Goal: Navigation & Orientation: Find specific page/section

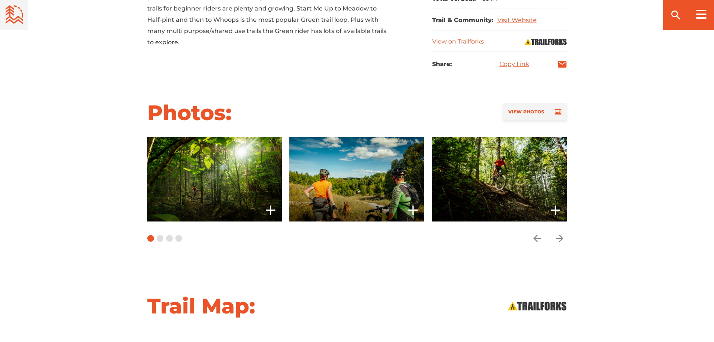
scroll to position [487, 0]
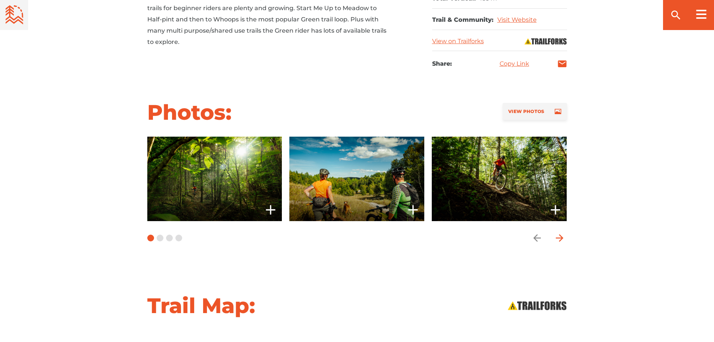
click at [560, 238] on icon "arrow forward" at bounding box center [559, 237] width 7 height 7
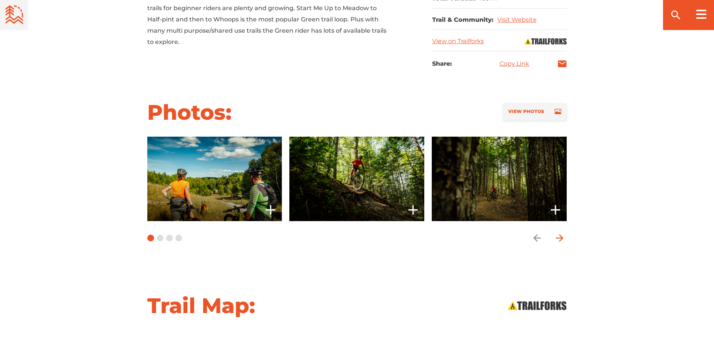
click at [560, 238] on icon "arrow forward" at bounding box center [559, 237] width 7 height 7
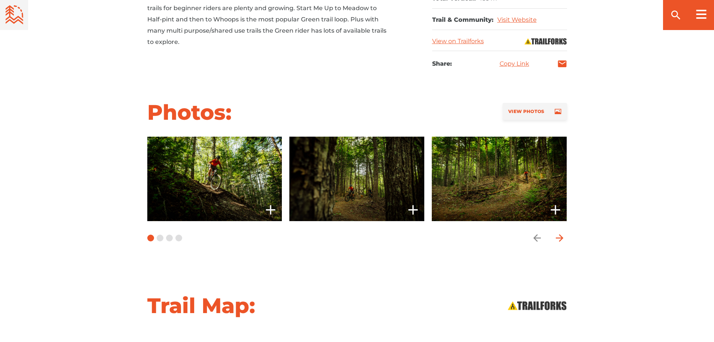
click at [560, 238] on icon "arrow forward" at bounding box center [559, 237] width 7 height 7
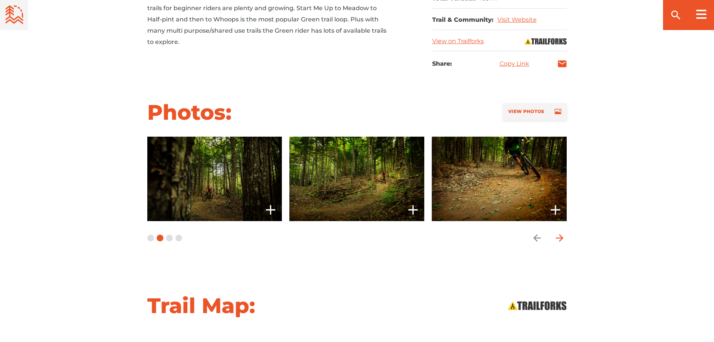
click at [560, 238] on icon "arrow forward" at bounding box center [559, 237] width 7 height 7
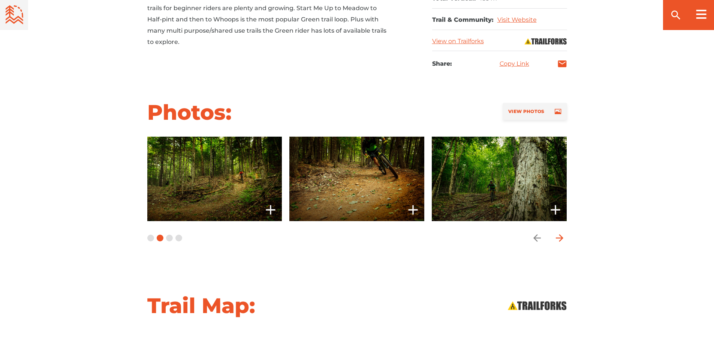
click at [560, 238] on icon "arrow forward" at bounding box center [559, 237] width 7 height 7
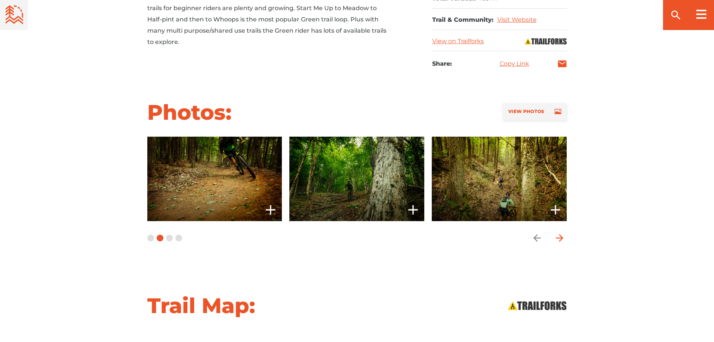
click at [560, 238] on icon "arrow forward" at bounding box center [559, 237] width 7 height 7
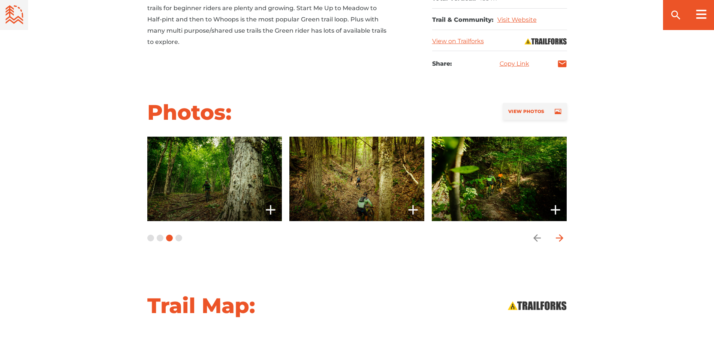
click at [560, 238] on icon "arrow forward" at bounding box center [559, 237] width 7 height 7
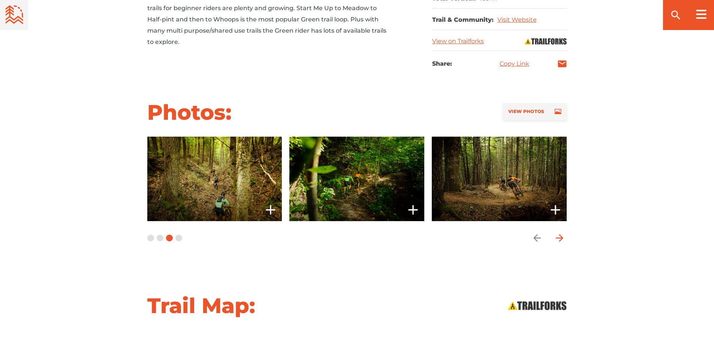
click at [560, 238] on icon "arrow forward" at bounding box center [559, 237] width 7 height 7
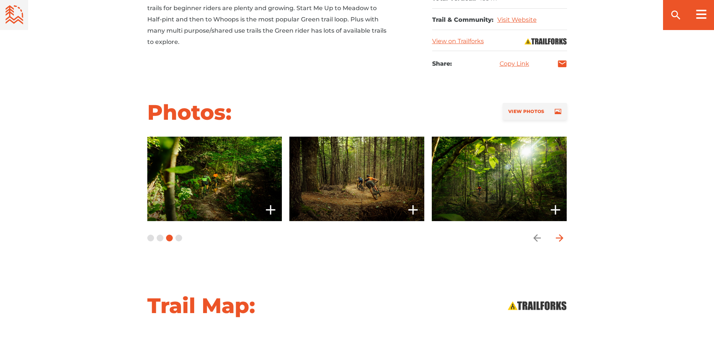
click at [560, 238] on icon "arrow forward" at bounding box center [559, 237] width 7 height 7
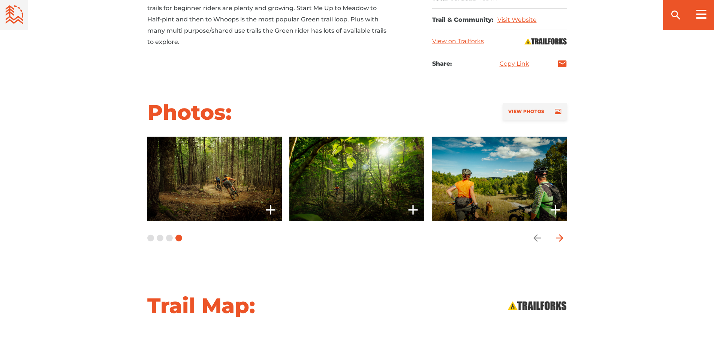
click at [560, 238] on icon "arrow forward" at bounding box center [559, 237] width 7 height 7
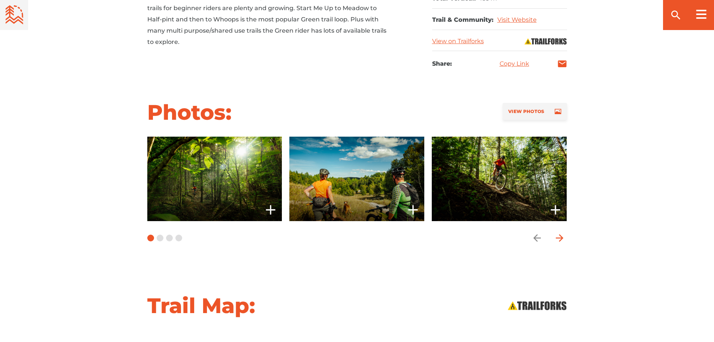
click at [560, 238] on icon "arrow forward" at bounding box center [559, 237] width 7 height 7
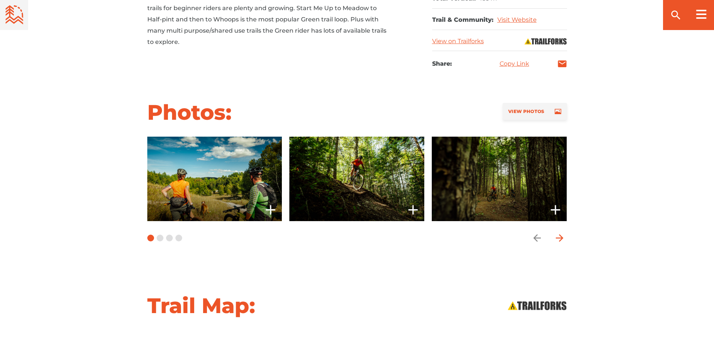
click at [560, 238] on icon "arrow forward" at bounding box center [559, 237] width 7 height 7
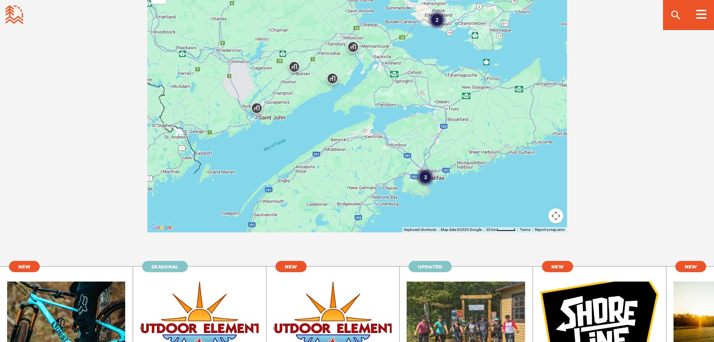
scroll to position [1462, 0]
